Goal: Contribute content

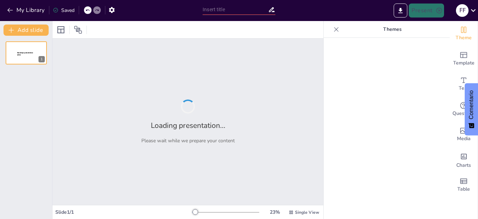
type input "La OEA: Historia y Funciones en el Contexto Americano"
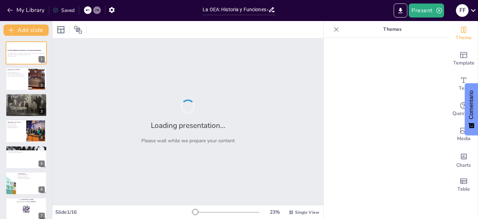
checkbox input "true"
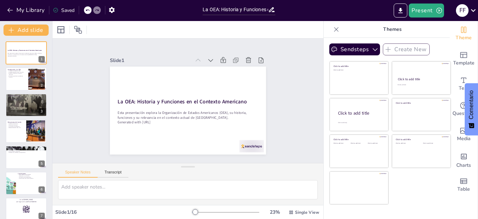
checkbox input "true"
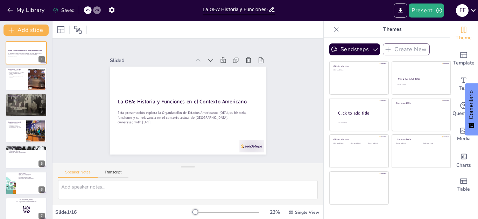
checkbox input "true"
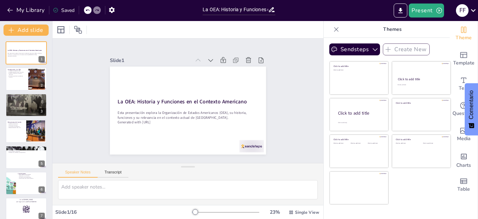
checkbox input "true"
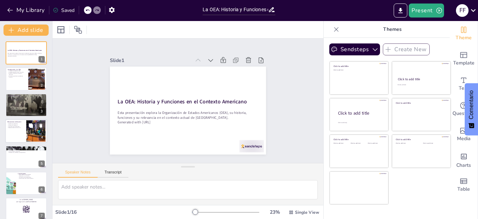
checkbox input "true"
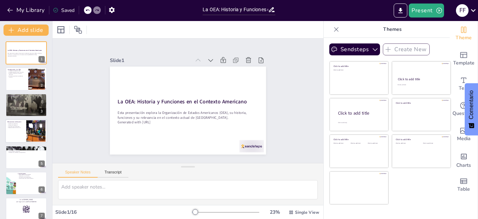
checkbox input "true"
click at [37, 132] on div at bounding box center [37, 131] width 40 height 24
type textarea "La diplomacia preventiva es un mecanismo clave que utiliza la OEA para evitar c…"
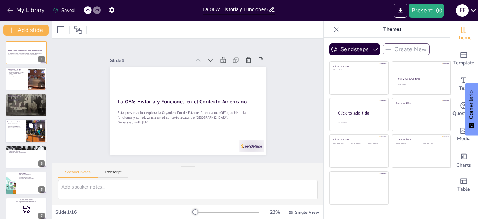
checkbox input "true"
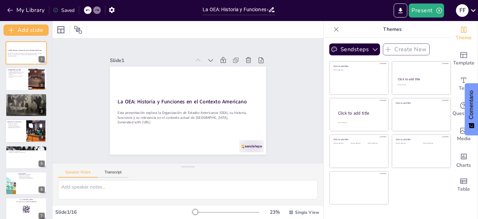
checkbox input "true"
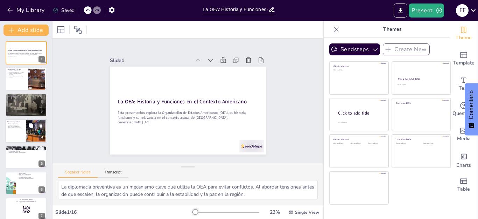
scroll to position [4, 0]
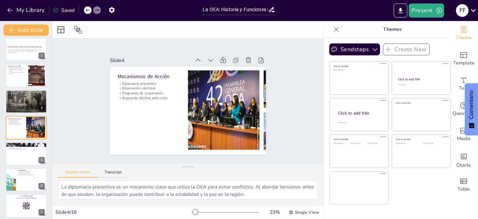
checkbox input "true"
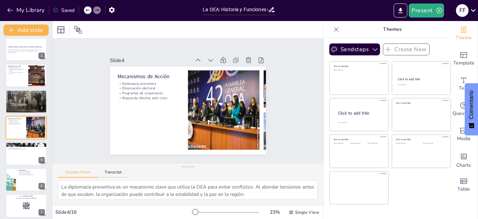
checkbox input "true"
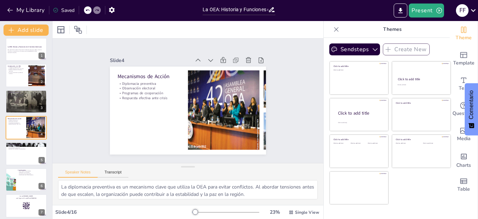
checkbox input "true"
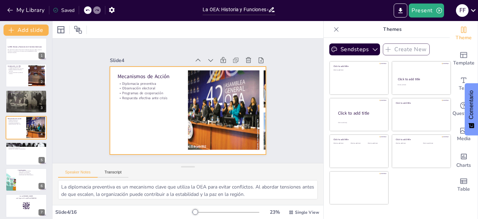
checkbox input "true"
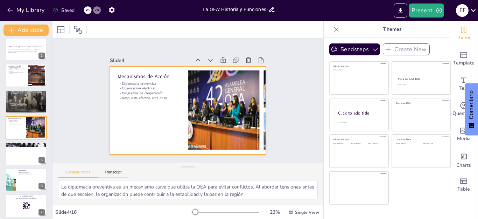
checkbox input "true"
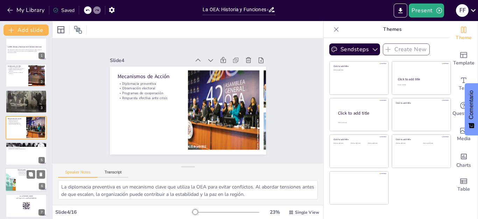
checkbox input "true"
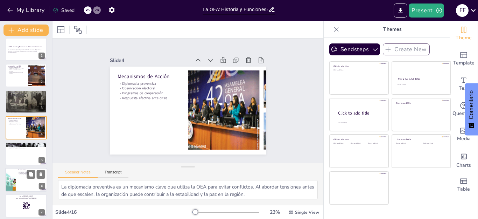
checkbox input "true"
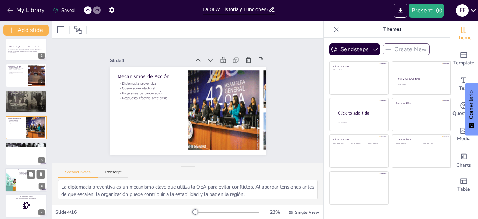
checkbox input "true"
click at [26, 169] on p "Conclusiones" at bounding box center [31, 170] width 27 height 2
type textarea "La OEA es un actor clave en la promoción de la estabilidad en [GEOGRAPHIC_DATA]…"
checkbox input "true"
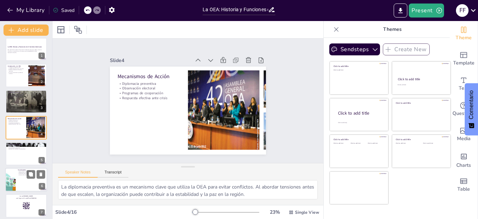
checkbox input "true"
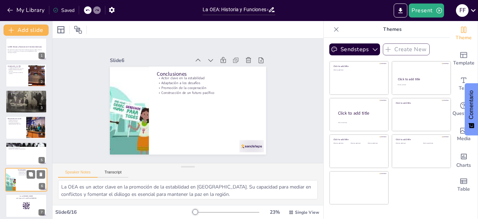
scroll to position [56, 0]
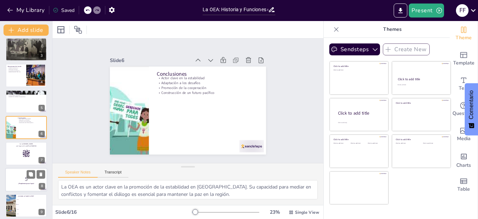
checkbox input "true"
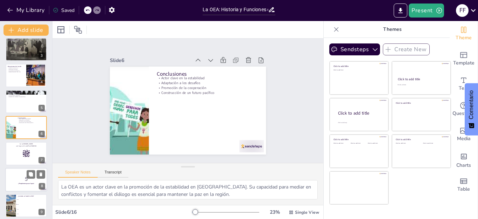
checkbox input "true"
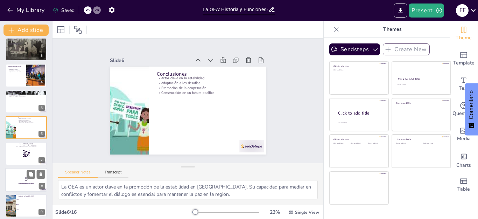
checkbox input "true"
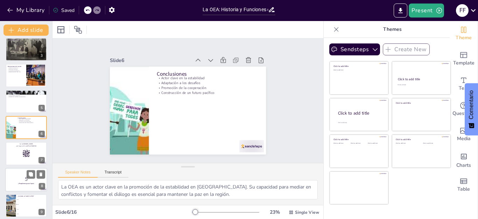
checkbox input "true"
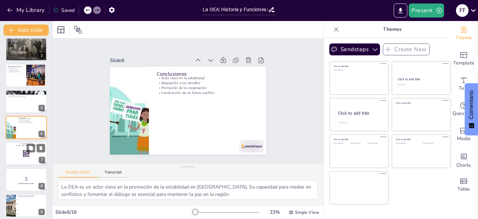
checkbox input "true"
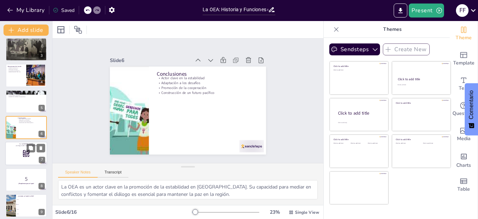
checkbox input "true"
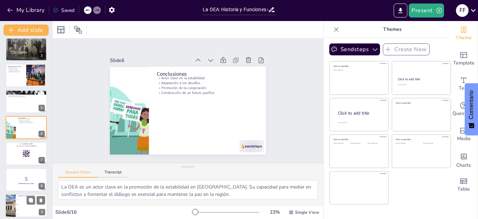
checkbox input "true"
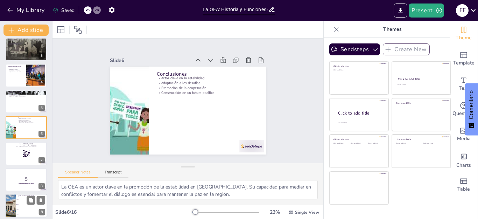
checkbox input "true"
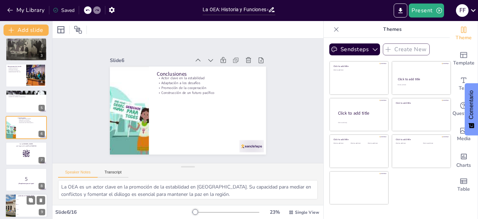
checkbox input "true"
click at [23, 200] on span "1945" at bounding box center [32, 199] width 30 height 1
type textarea "La OEA fue fundada en 1948, un hito importante en la historia de la diplomacia …"
checkbox input "true"
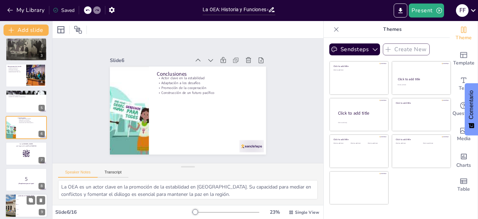
checkbox input "true"
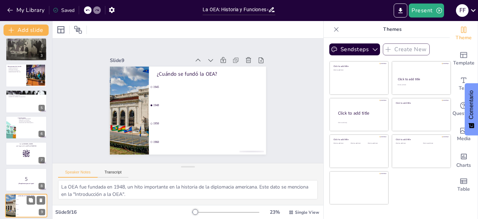
scroll to position [134, 0]
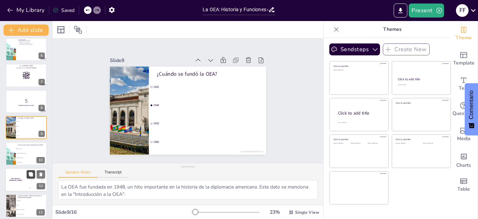
checkbox input "true"
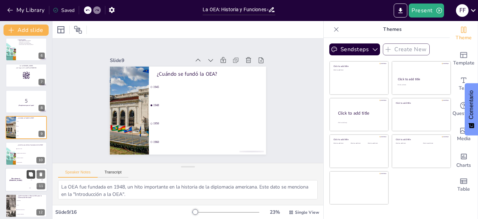
checkbox input "true"
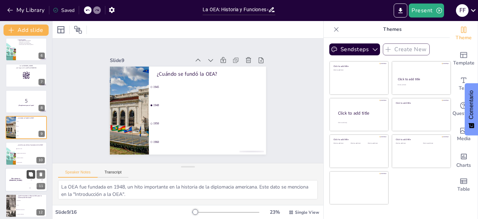
checkbox input "true"
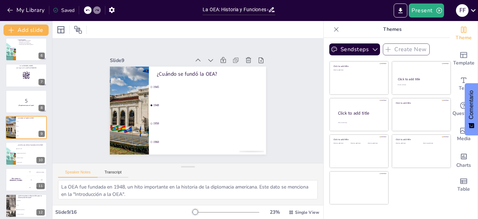
checkbox input "true"
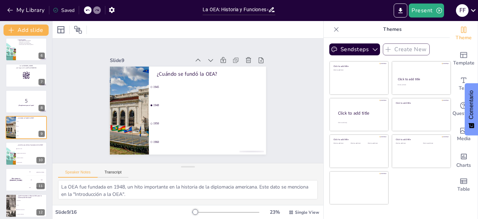
checkbox input "true"
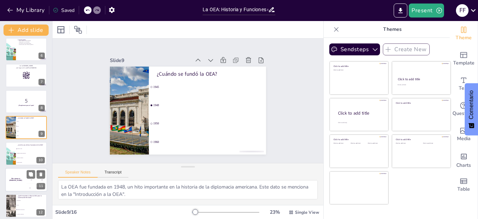
checkbox input "true"
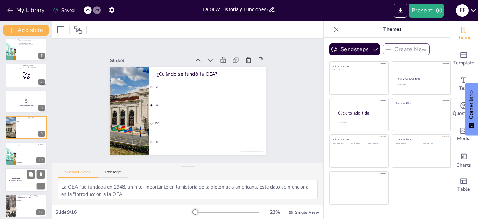
checkbox input "true"
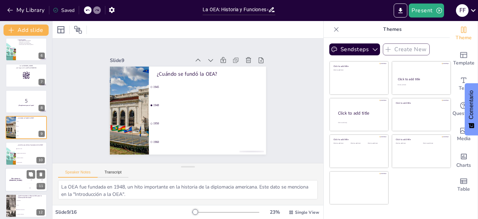
checkbox input "true"
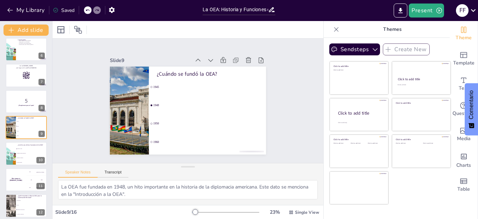
checkbox input "true"
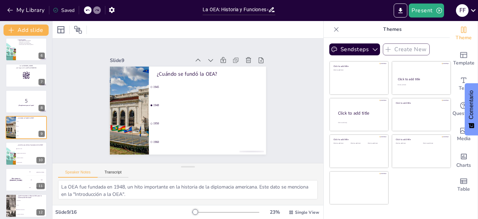
checkbox input "true"
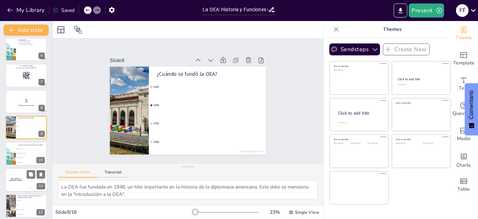
checkbox input "true"
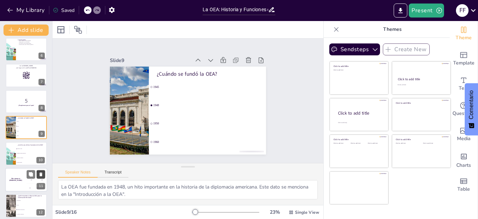
checkbox input "true"
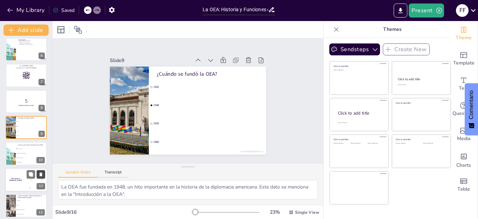
checkbox input "true"
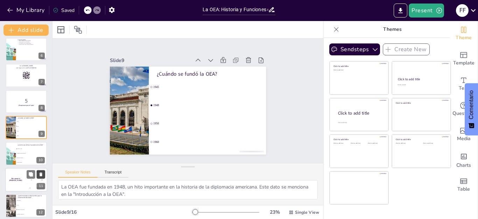
checkbox input "true"
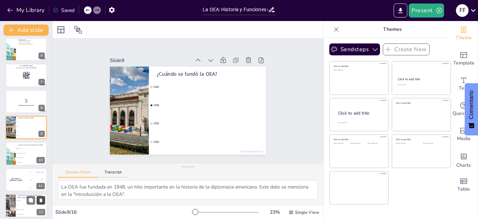
checkbox input "true"
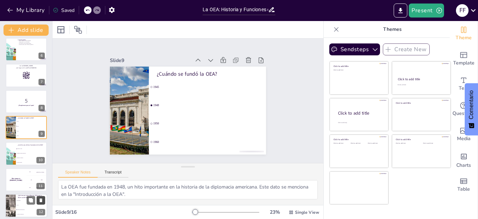
checkbox input "true"
click at [38, 202] on button at bounding box center [41, 200] width 8 height 8
click at [11, 200] on li "Migración" at bounding box center [21, 200] width 32 height 5
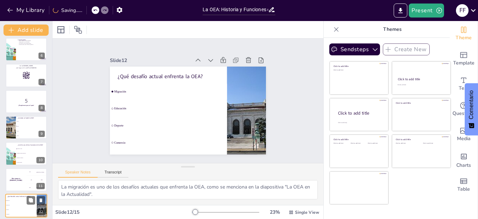
scroll to position [212, 0]
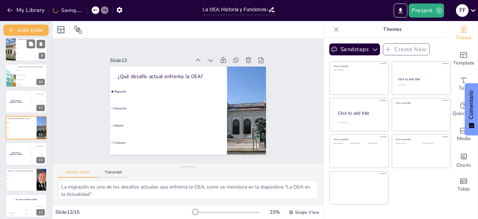
click at [22, 40] on p "¿Cuándo se fundó la OEA?" at bounding box center [31, 40] width 27 height 2
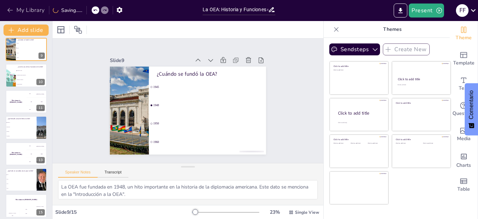
scroll to position [134, 0]
